Goal: Information Seeking & Learning: Learn about a topic

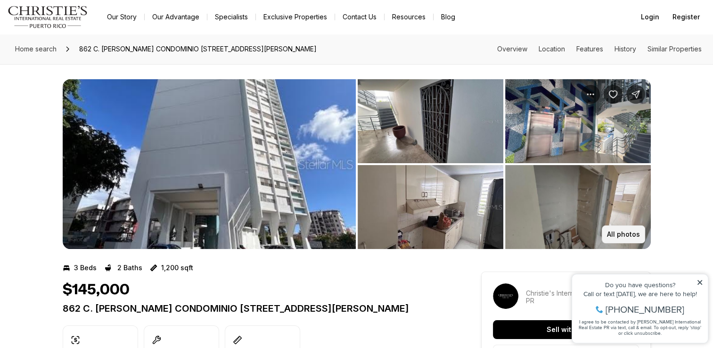
click at [637, 228] on button "All photos" at bounding box center [623, 234] width 43 height 18
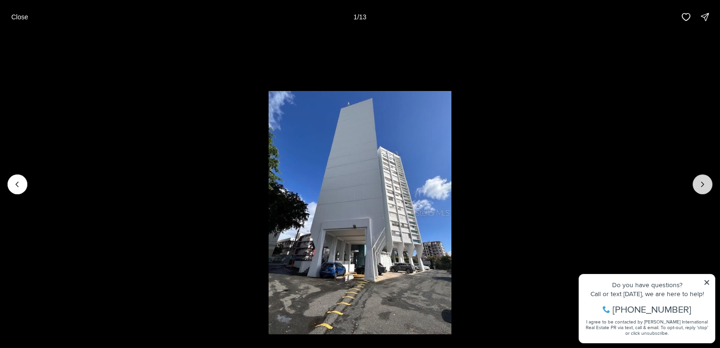
click at [708, 176] on button "Next slide" at bounding box center [702, 184] width 20 height 20
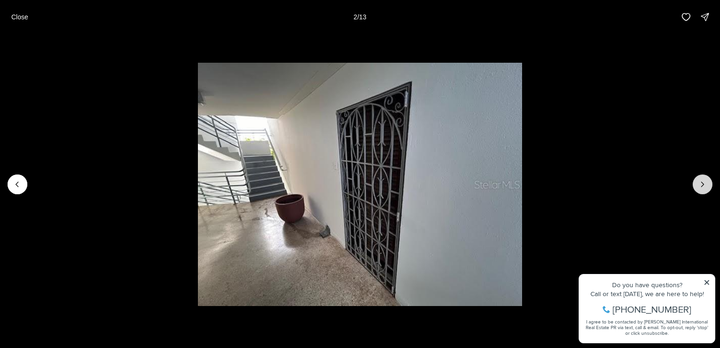
click at [706, 178] on button "Next slide" at bounding box center [702, 184] width 20 height 20
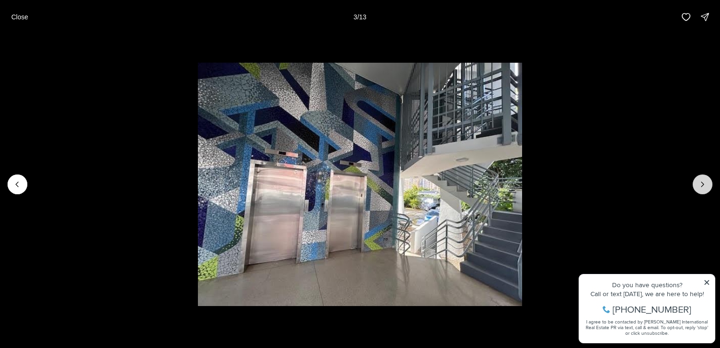
click at [706, 178] on button "Next slide" at bounding box center [702, 184] width 20 height 20
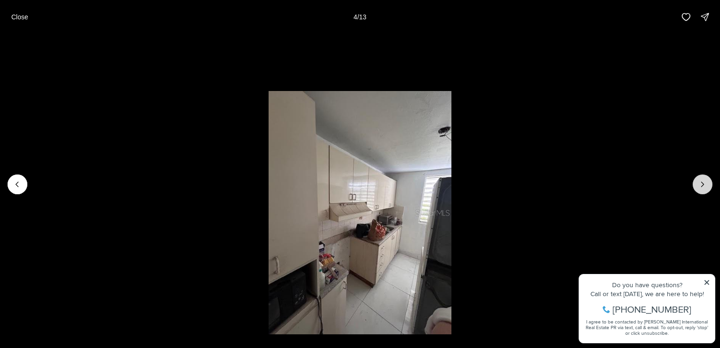
click at [706, 178] on button "Next slide" at bounding box center [702, 184] width 20 height 20
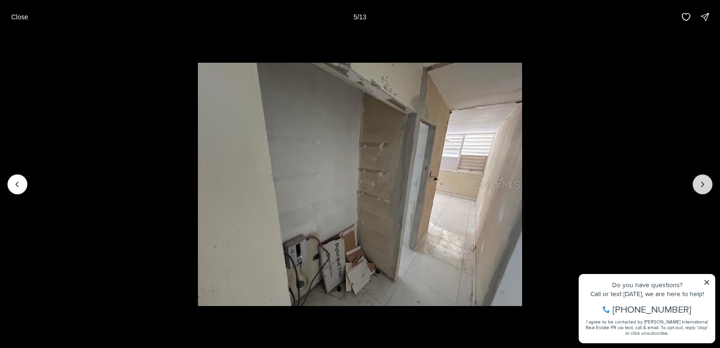
click at [707, 178] on button "Next slide" at bounding box center [702, 184] width 20 height 20
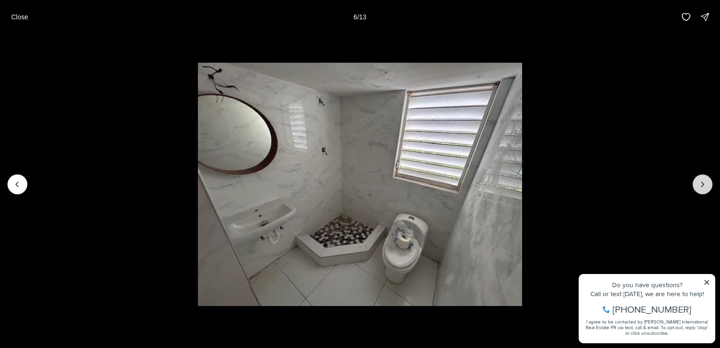
click at [707, 178] on button "Next slide" at bounding box center [702, 184] width 20 height 20
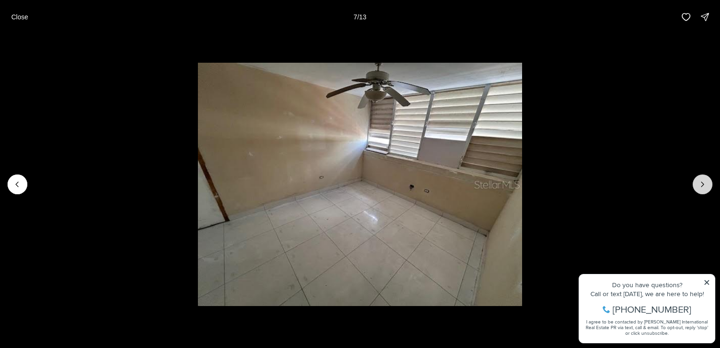
click at [707, 178] on button "Next slide" at bounding box center [702, 184] width 20 height 20
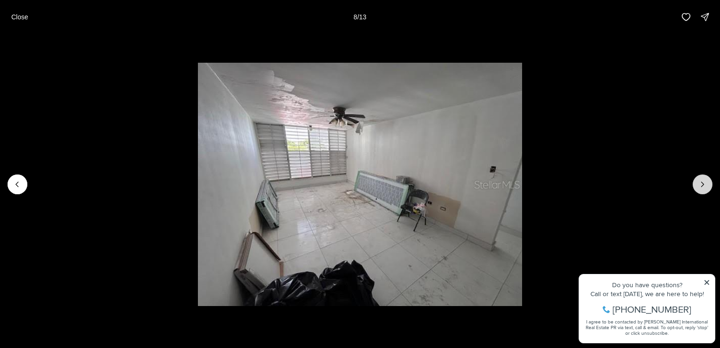
click at [707, 178] on button "Next slide" at bounding box center [702, 184] width 20 height 20
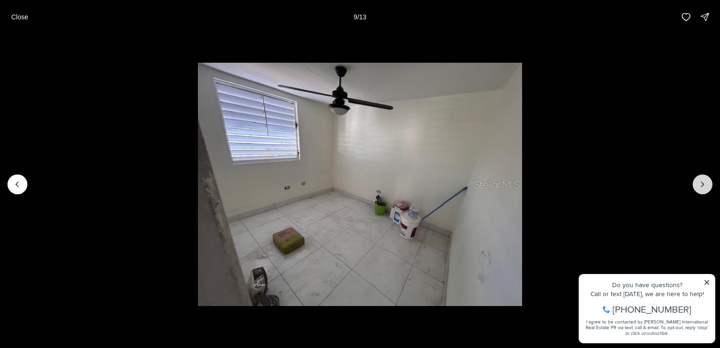
click at [707, 178] on button "Next slide" at bounding box center [702, 184] width 20 height 20
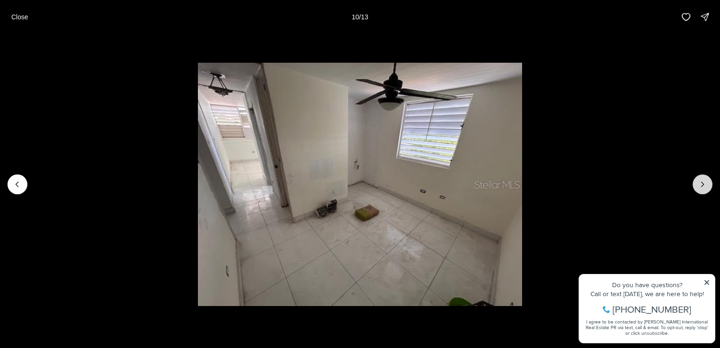
click at [707, 178] on button "Next slide" at bounding box center [702, 184] width 20 height 20
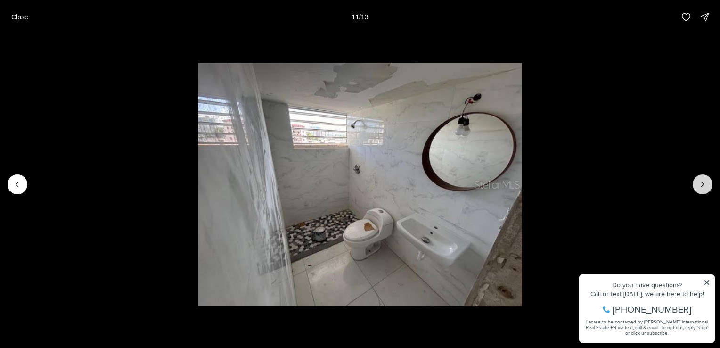
click at [707, 178] on button "Next slide" at bounding box center [702, 184] width 20 height 20
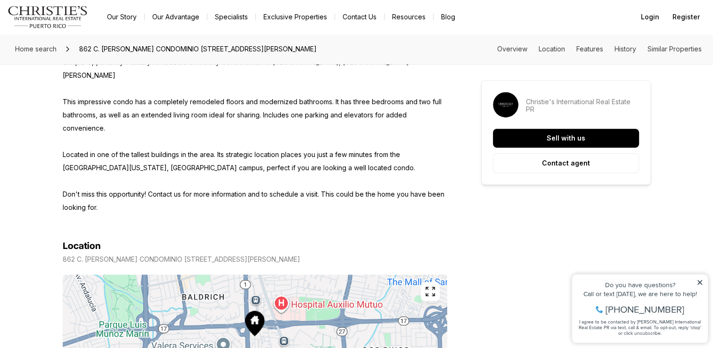
scroll to position [283, 0]
